Goal: Task Accomplishment & Management: Use online tool/utility

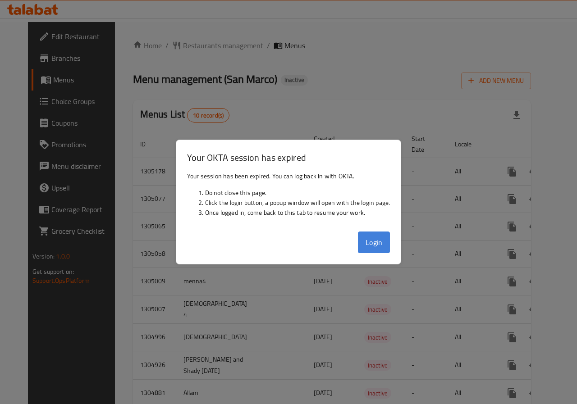
click at [364, 242] on button "Login" at bounding box center [374, 243] width 32 height 22
click at [346, 74] on div at bounding box center [288, 202] width 577 height 404
click at [365, 233] on button "Login" at bounding box center [374, 243] width 32 height 22
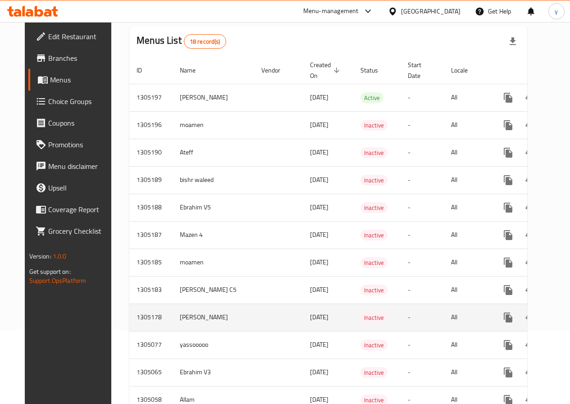
scroll to position [90, 0]
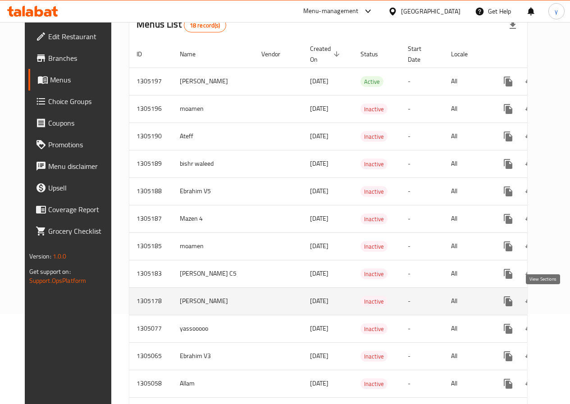
click at [568, 306] on icon "enhanced table" at bounding box center [573, 301] width 11 height 11
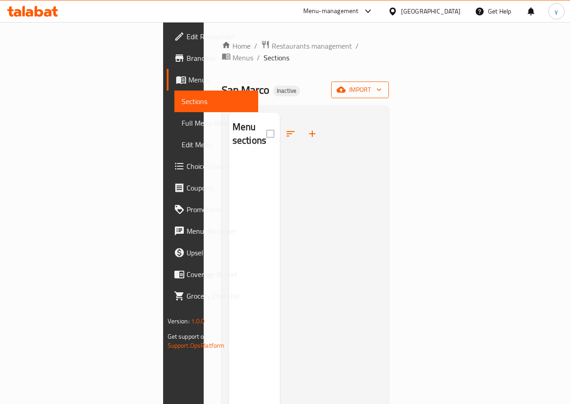
click at [383, 85] on icon "button" at bounding box center [378, 89] width 9 height 9
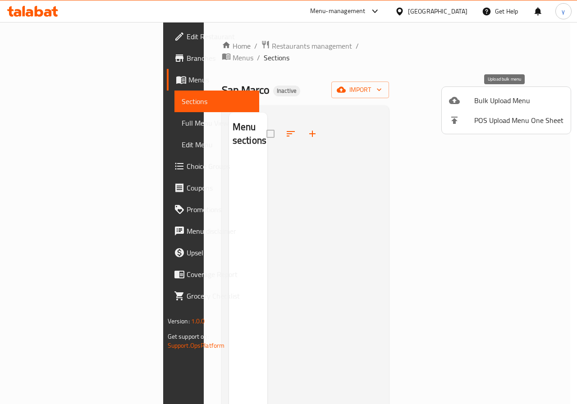
click at [497, 104] on span "Bulk Upload Menu" at bounding box center [518, 100] width 89 height 11
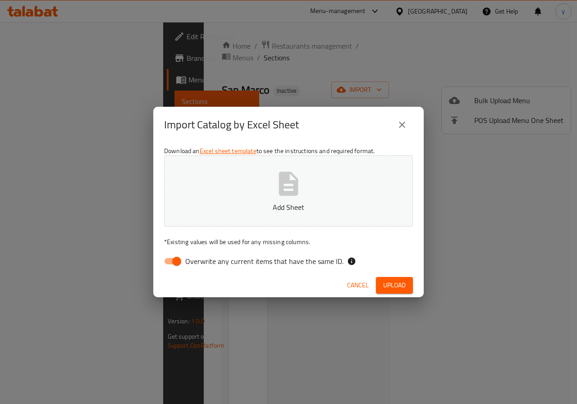
click at [167, 263] on input "Overwrite any current items that have the same ID." at bounding box center [176, 261] width 51 height 17
checkbox input "false"
click at [327, 184] on button "Add Sheet" at bounding box center [288, 190] width 249 height 71
click at [412, 290] on button "Upload" at bounding box center [394, 285] width 37 height 17
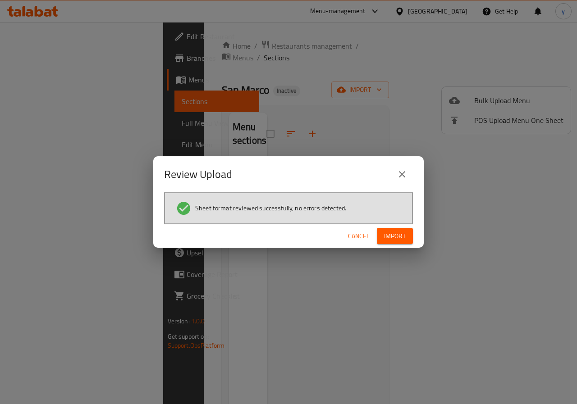
click at [401, 231] on span "Import" at bounding box center [395, 236] width 22 height 11
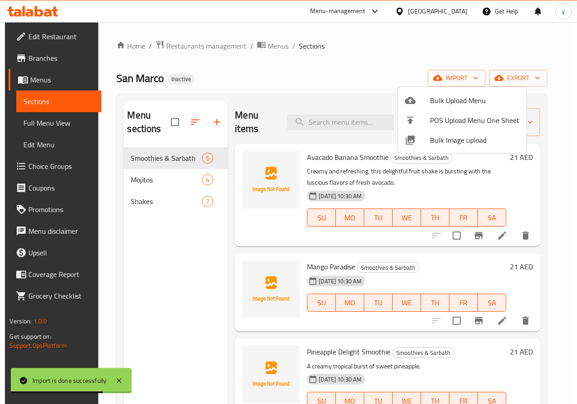
click at [342, 63] on div at bounding box center [288, 202] width 577 height 404
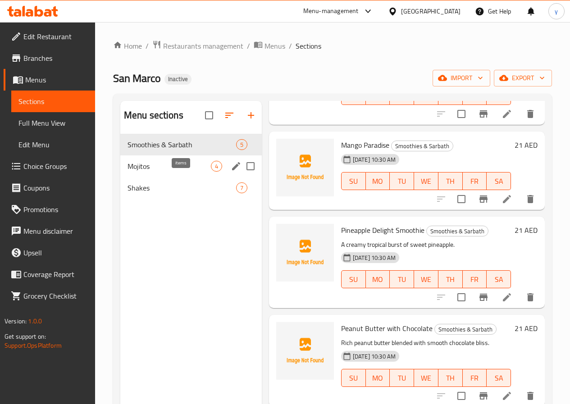
click at [211, 171] on span "4" at bounding box center [216, 166] width 10 height 9
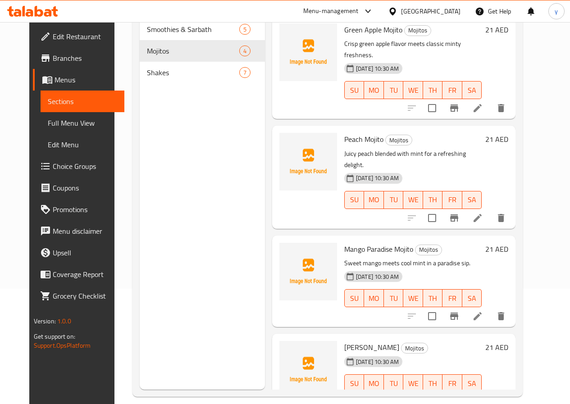
scroll to position [126, 0]
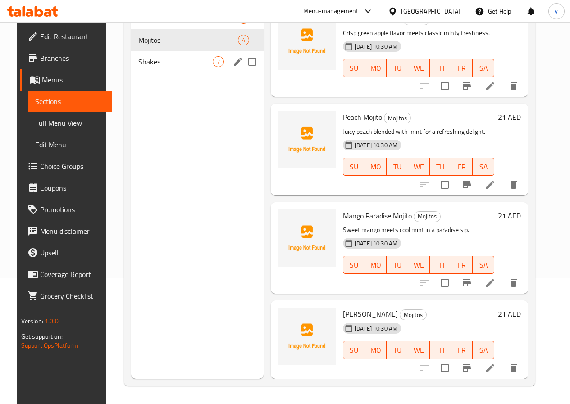
click at [177, 73] on div "Shakes 7" at bounding box center [197, 62] width 132 height 22
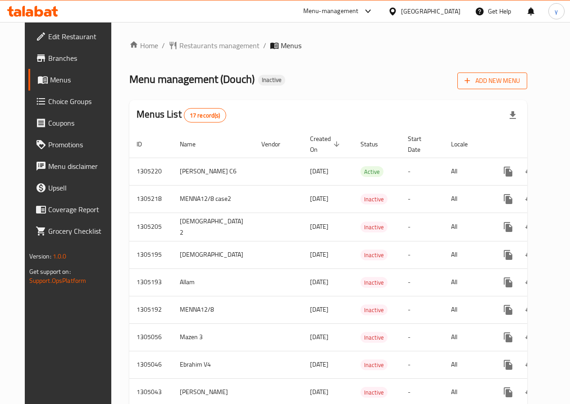
click at [472, 84] on icon "button" at bounding box center [467, 80] width 9 height 9
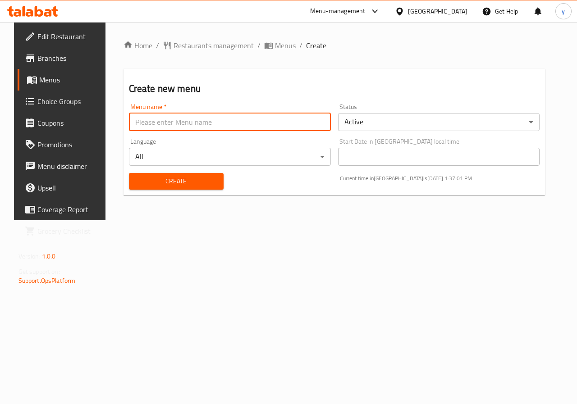
click at [226, 123] on input "text" at bounding box center [230, 122] width 202 height 18
type input "yassen 2"
click at [185, 186] on span "Create" at bounding box center [176, 181] width 80 height 11
